Goal: Information Seeking & Learning: Learn about a topic

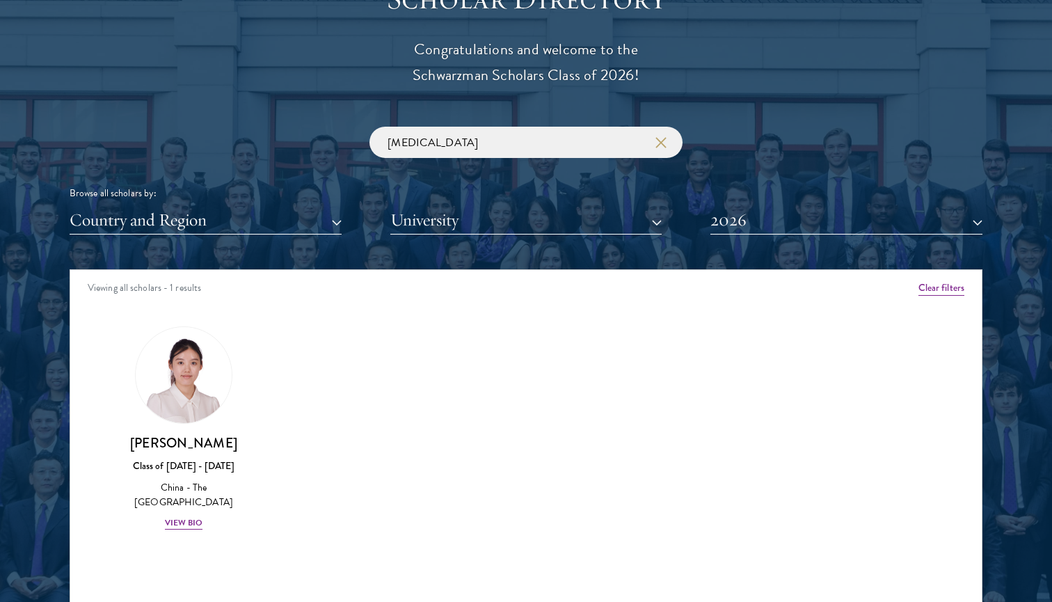
scroll to position [1604, 0]
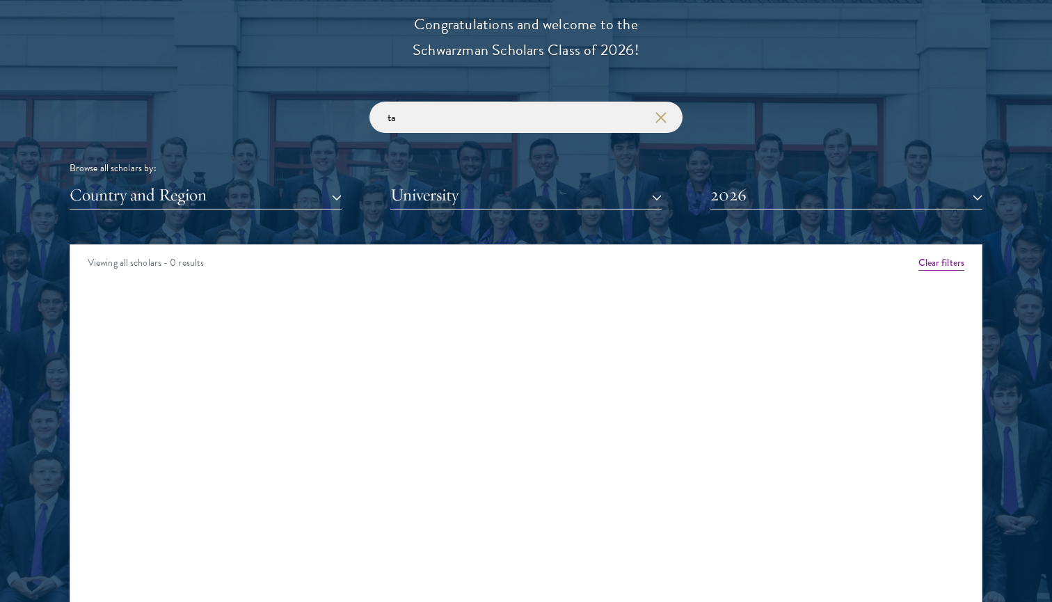
type input "t"
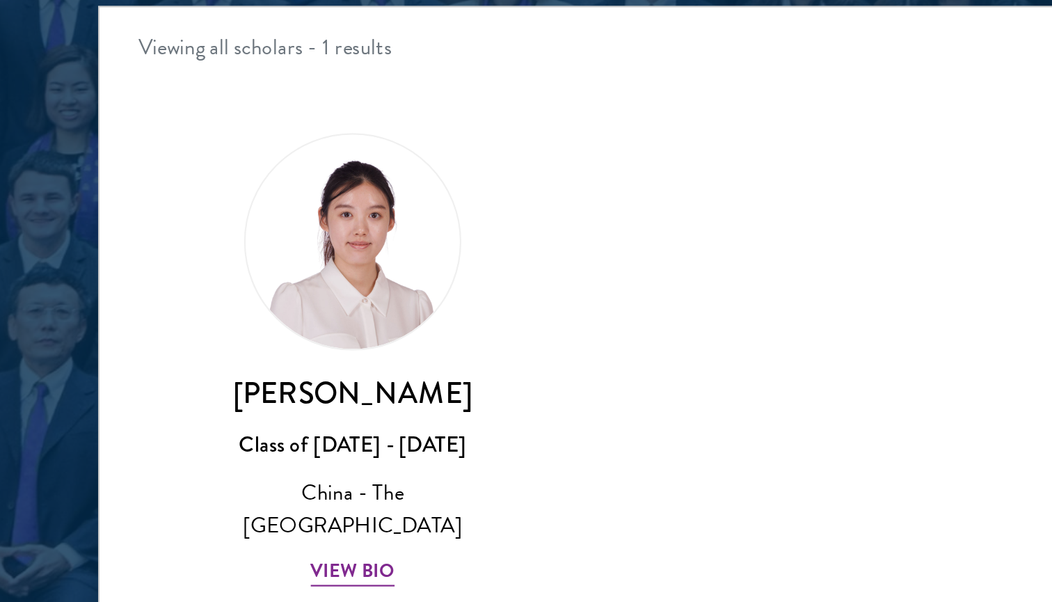
scroll to position [1514, 0]
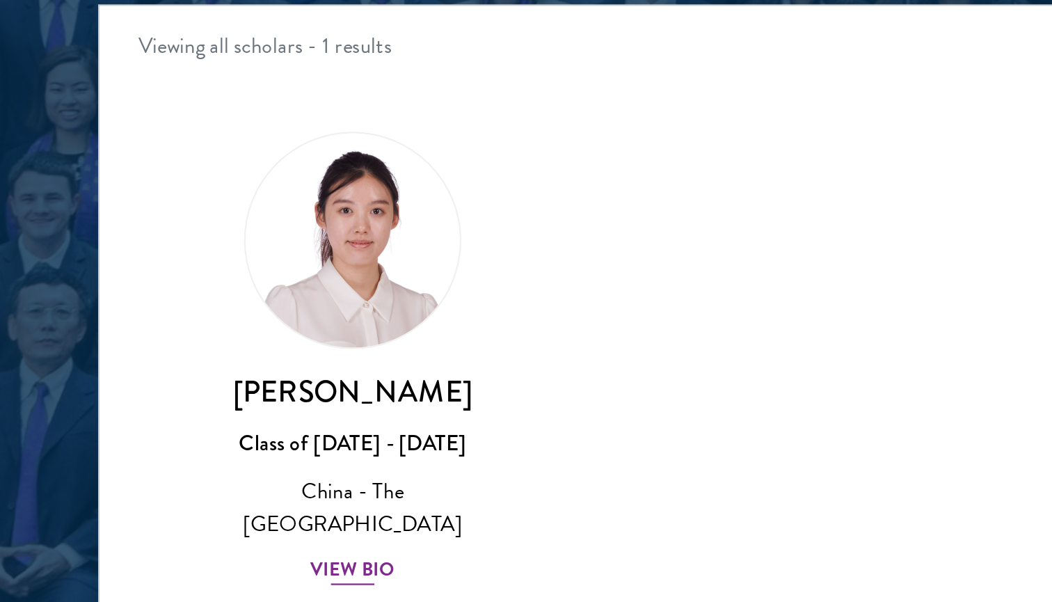
type input "yanning"
click at [190, 387] on img at bounding box center [184, 440] width 106 height 106
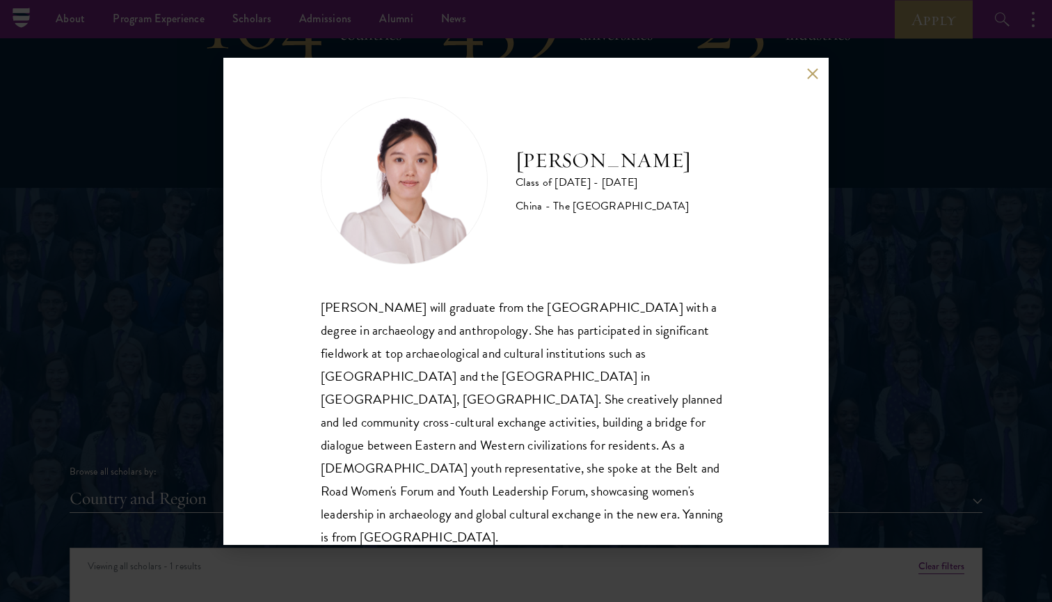
scroll to position [1, 0]
click at [807, 76] on button at bounding box center [813, 74] width 12 height 12
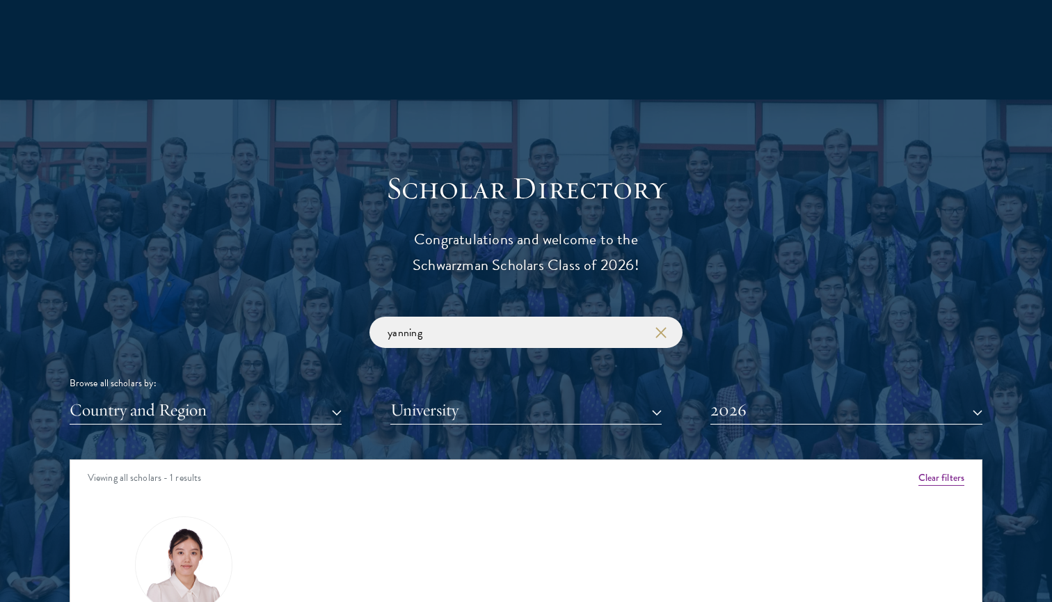
scroll to position [1439, 0]
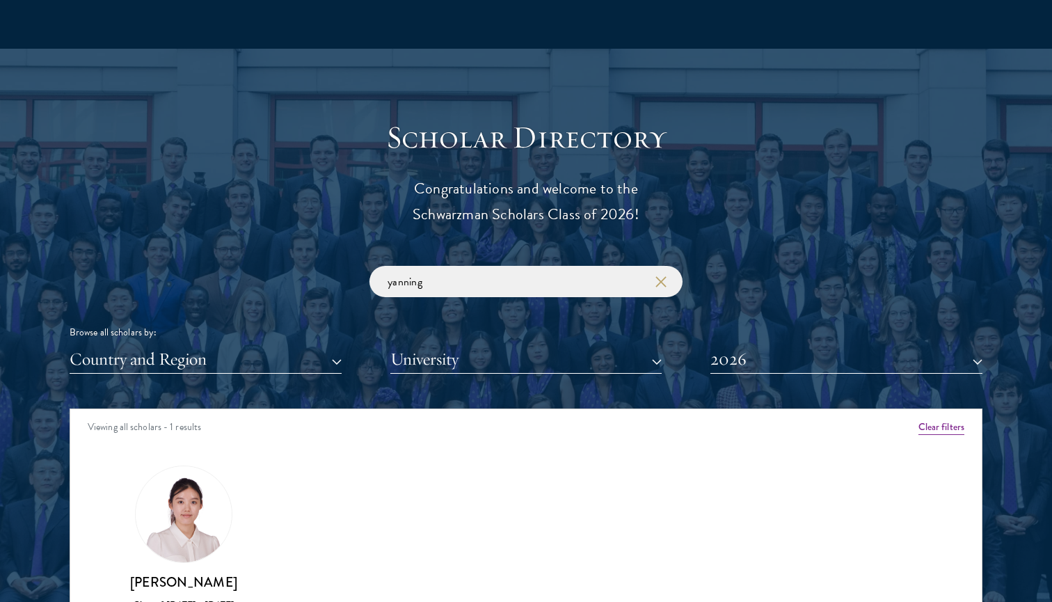
click at [660, 279] on icon "button" at bounding box center [661, 281] width 11 height 11
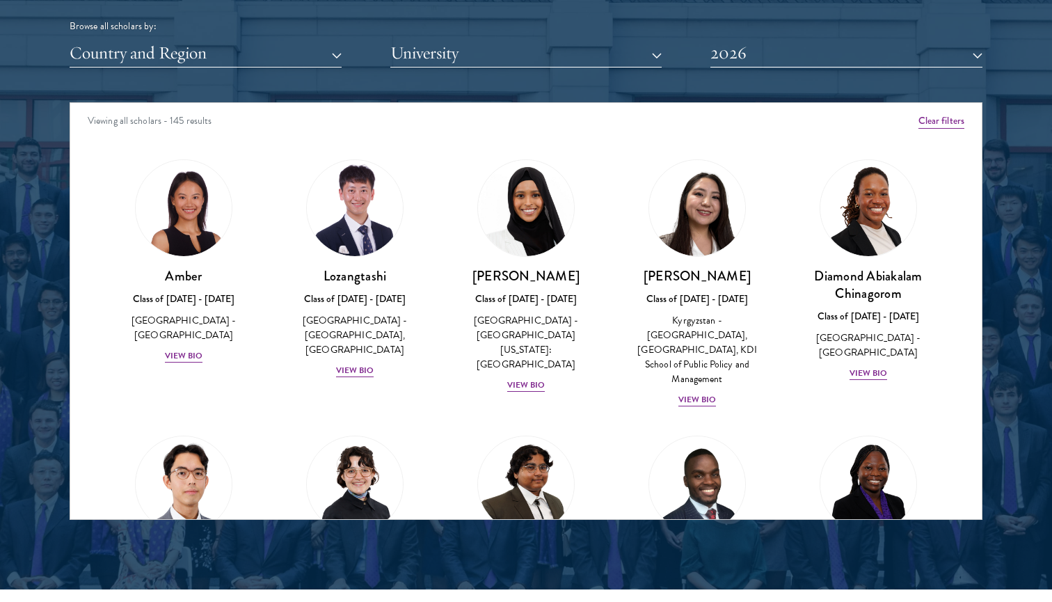
scroll to position [1742, 0]
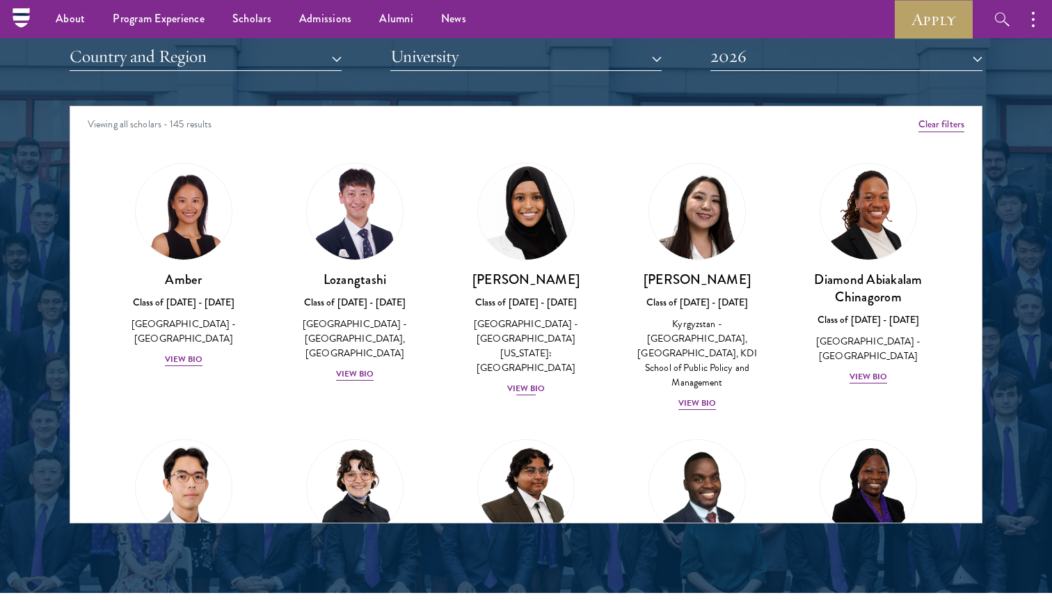
click at [519, 219] on img at bounding box center [526, 212] width 106 height 106
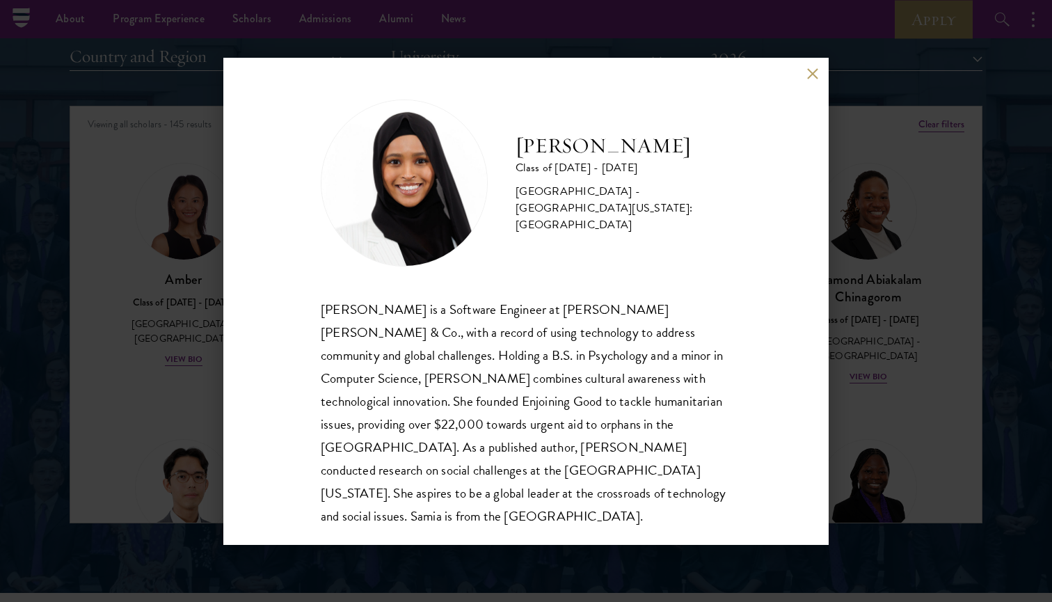
click at [921, 262] on div "[PERSON_NAME] Class of [DATE] - [DATE] [GEOGRAPHIC_DATA] - [GEOGRAPHIC_DATA][US…" at bounding box center [526, 301] width 1052 height 602
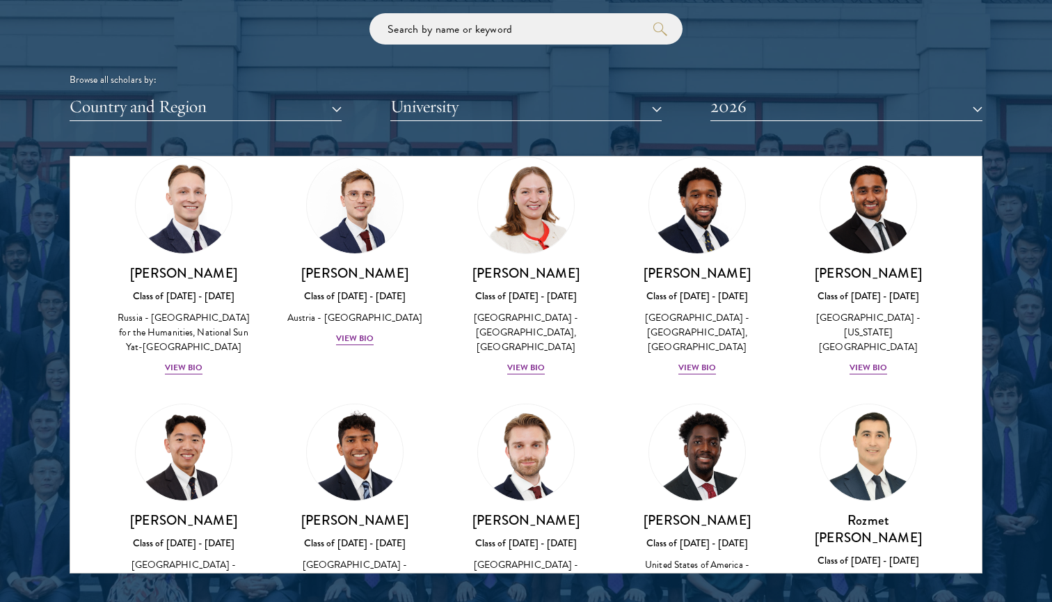
scroll to position [6051, 0]
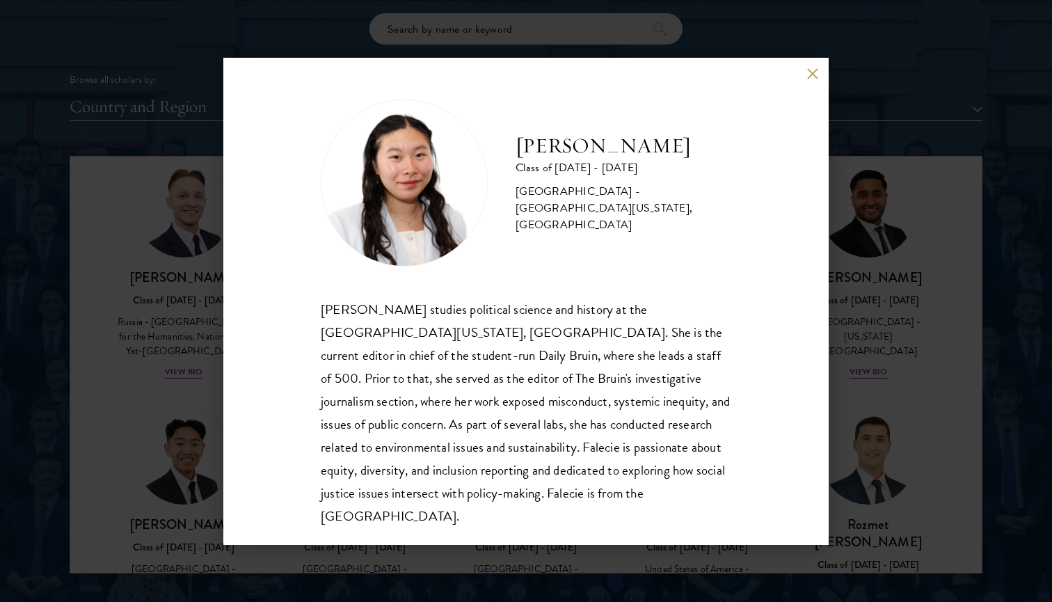
click at [906, 262] on div "[PERSON_NAME] Class of [DATE] - [DATE] [GEOGRAPHIC_DATA] - [GEOGRAPHIC_DATA][US…" at bounding box center [526, 301] width 1052 height 602
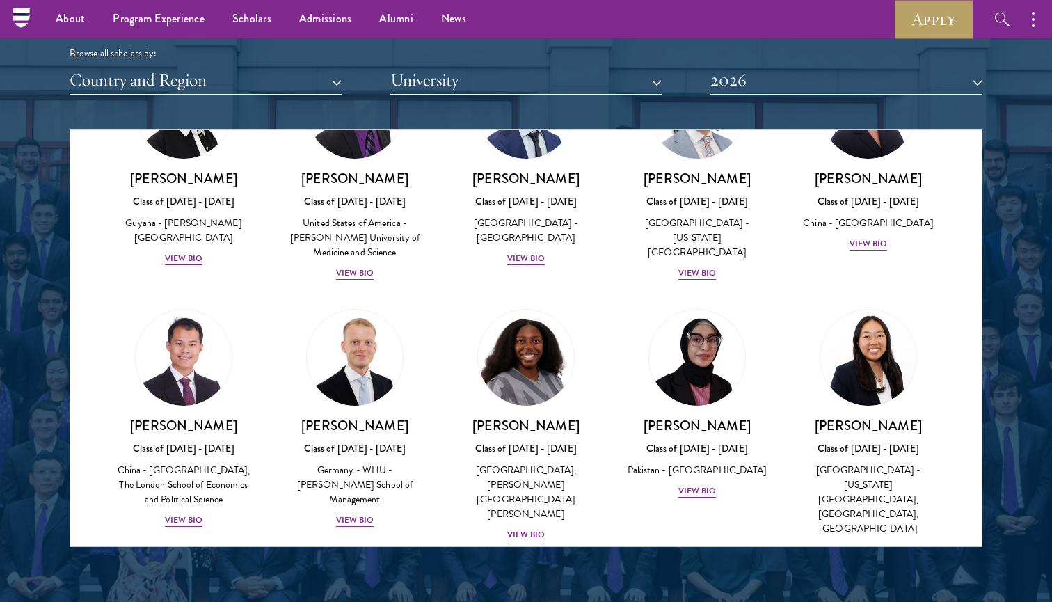
scroll to position [2433, 0]
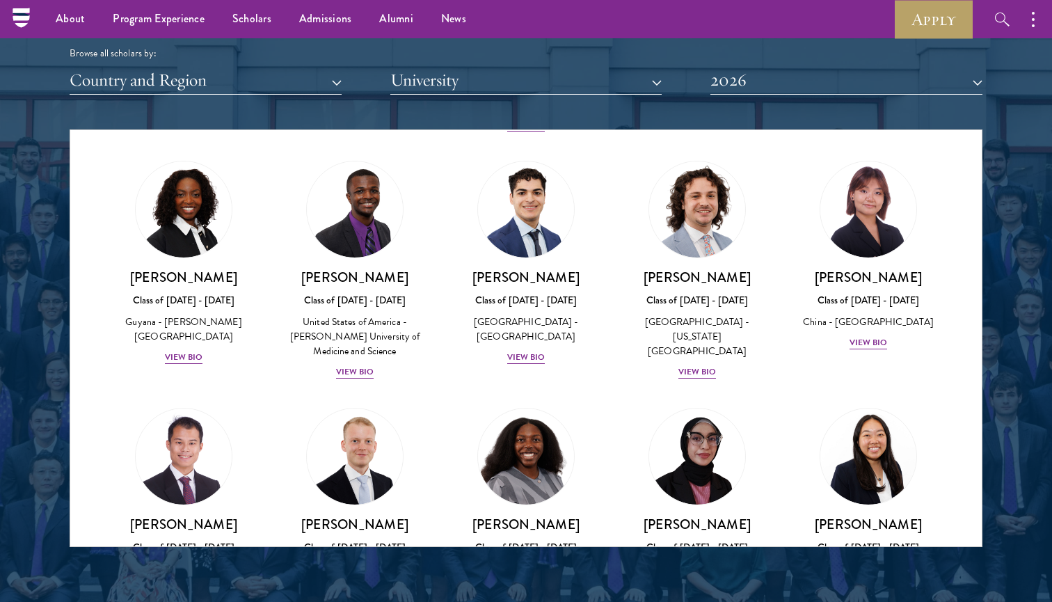
click at [603, 155] on div "[PERSON_NAME] Class of [DATE] - [DATE] [GEOGRAPHIC_DATA] - [GEOGRAPHIC_DATA] Vi…" at bounding box center [526, 263] width 171 height 232
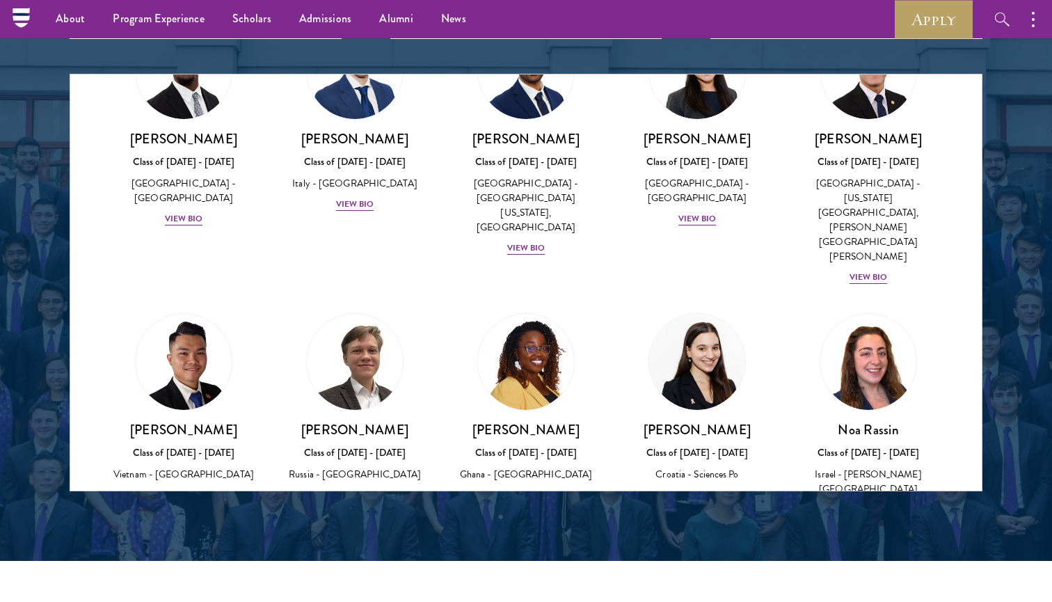
scroll to position [5083, 0]
